Goal: Task Accomplishment & Management: Use online tool/utility

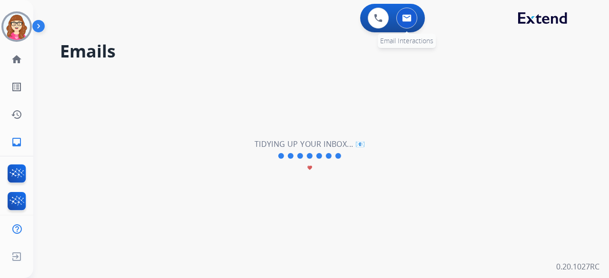
click at [408, 21] on img at bounding box center [407, 18] width 10 height 8
click at [2, 26] on div "[PERSON_NAME] Offline Edit Avatar Agent: [PERSON_NAME] Profile: Multi Skill ALL" at bounding box center [16, 26] width 33 height 30
click at [12, 26] on img at bounding box center [16, 26] width 27 height 27
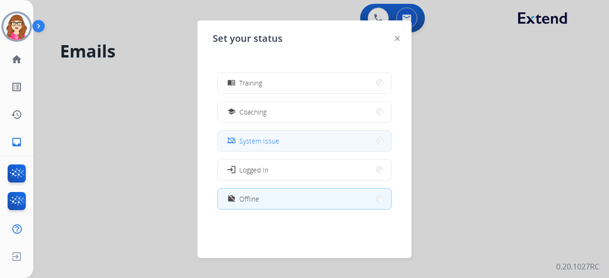
scroll to position [150, 0]
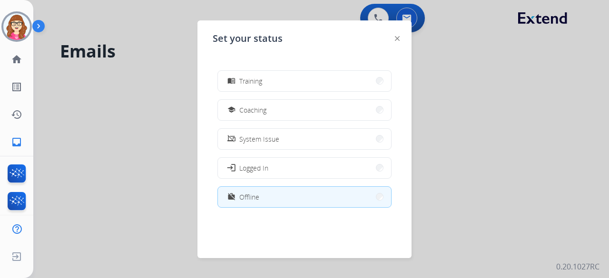
click at [307, 197] on button "work_off Offline" at bounding box center [304, 197] width 173 height 20
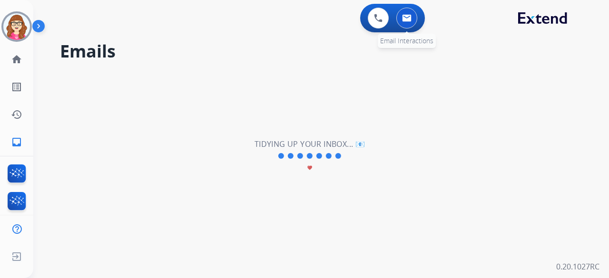
click at [402, 18] on button at bounding box center [407, 18] width 21 height 21
click at [18, 25] on img at bounding box center [16, 26] width 27 height 27
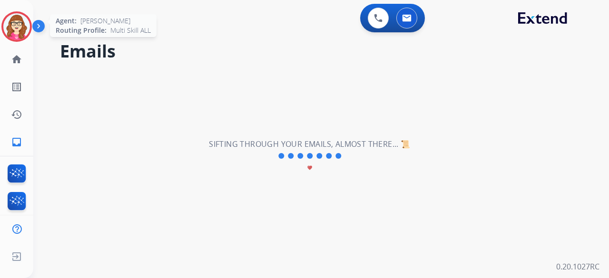
click at [21, 27] on img at bounding box center [16, 26] width 27 height 27
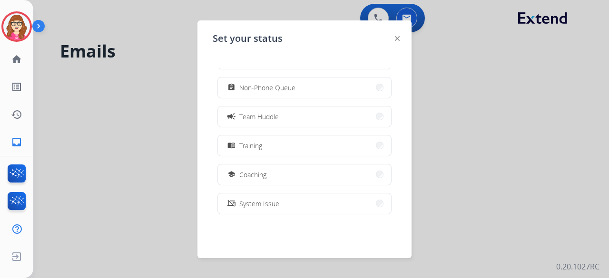
scroll to position [150, 0]
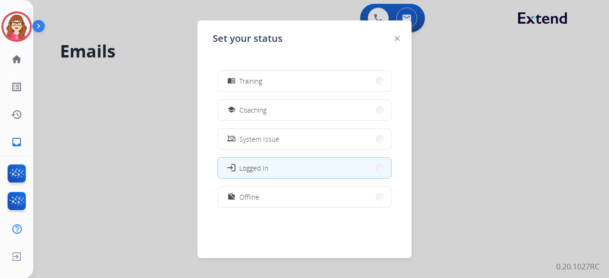
click at [289, 196] on button "work_off Offline" at bounding box center [304, 197] width 173 height 20
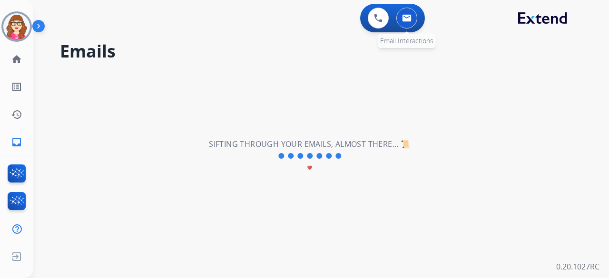
click at [406, 20] on img at bounding box center [407, 18] width 10 height 8
click at [376, 21] on img at bounding box center [378, 18] width 9 height 9
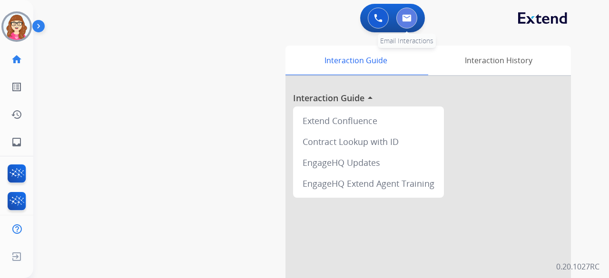
click at [409, 23] on button at bounding box center [407, 18] width 21 height 21
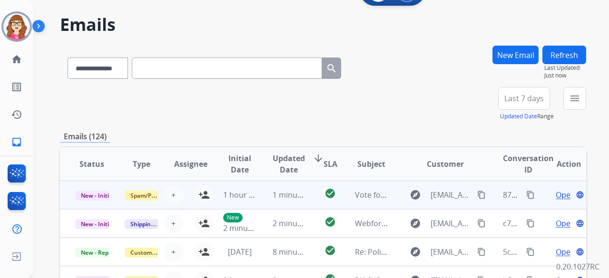
scroll to position [48, 0]
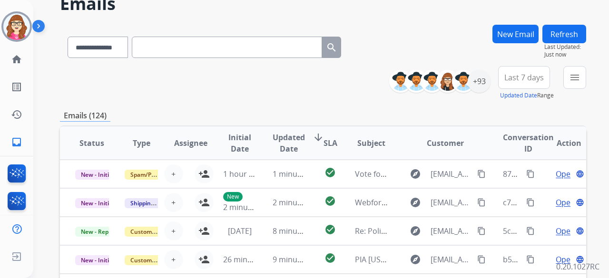
click at [564, 77] on div "**********" at bounding box center [492, 83] width 190 height 34
click at [571, 79] on mat-icon "menu" at bounding box center [574, 77] width 11 height 11
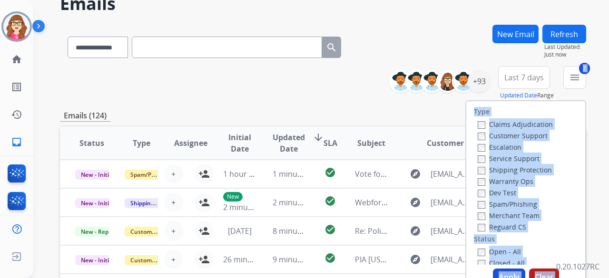
click at [474, 223] on div "Claims Adjudication Customer Support Escalation Service Support Shipping Protec…" at bounding box center [513, 176] width 79 height 114
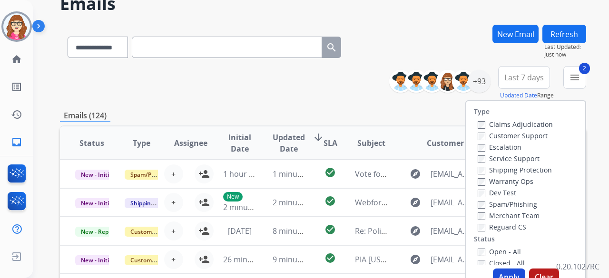
click at [478, 223] on label "Reguard CS" at bounding box center [502, 227] width 49 height 9
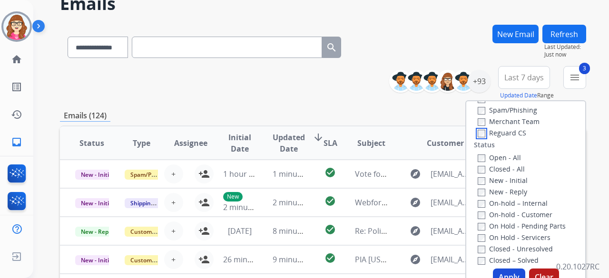
scroll to position [95, 0]
click at [503, 275] on button "Apply" at bounding box center [509, 277] width 32 height 17
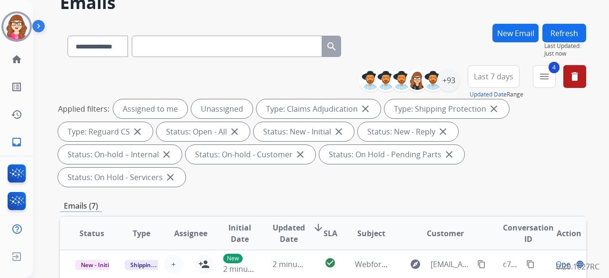
scroll to position [48, 0]
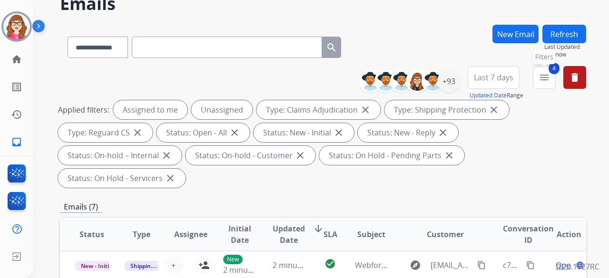
click at [550, 82] on mat-icon "menu" at bounding box center [544, 77] width 11 height 11
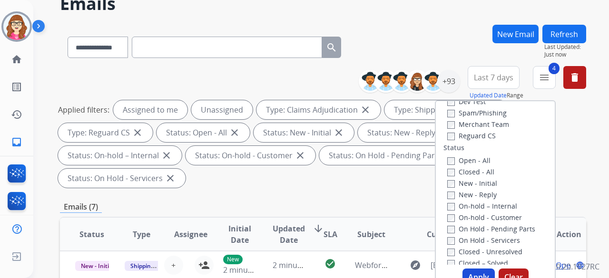
scroll to position [95, 0]
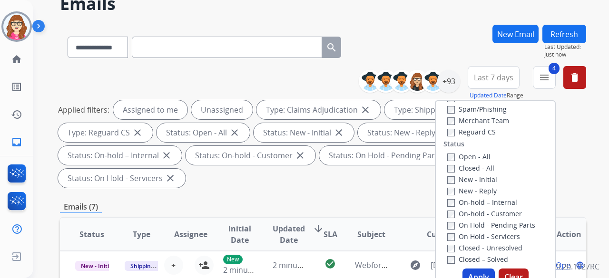
click at [480, 271] on button "Apply" at bounding box center [479, 277] width 32 height 17
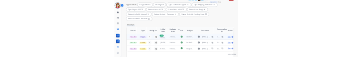
scroll to position [143, 0]
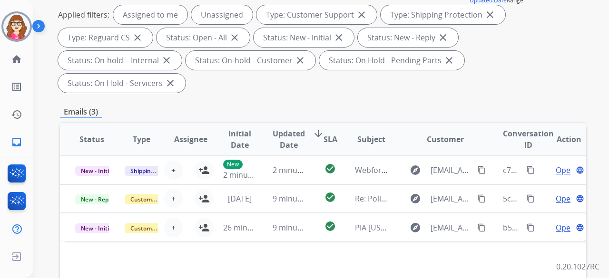
click at [488, 82] on div "**********" at bounding box center [323, 210] width 527 height 561
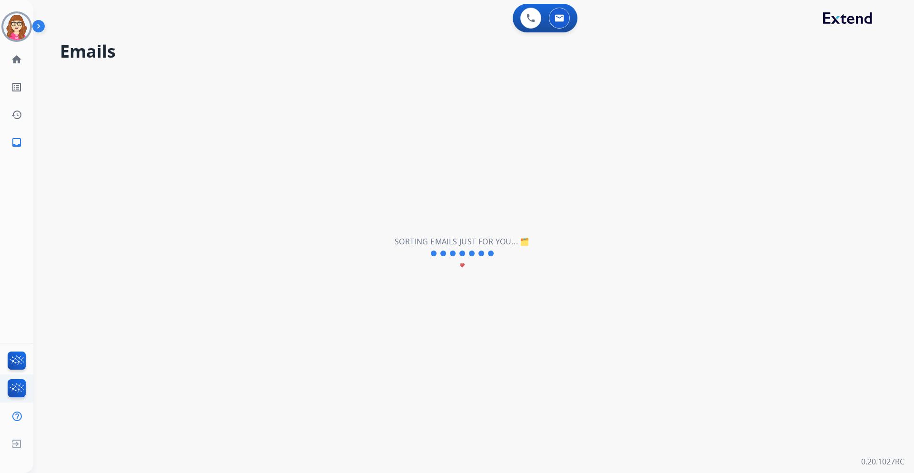
scroll to position [0, 0]
